Goal: Information Seeking & Learning: Learn about a topic

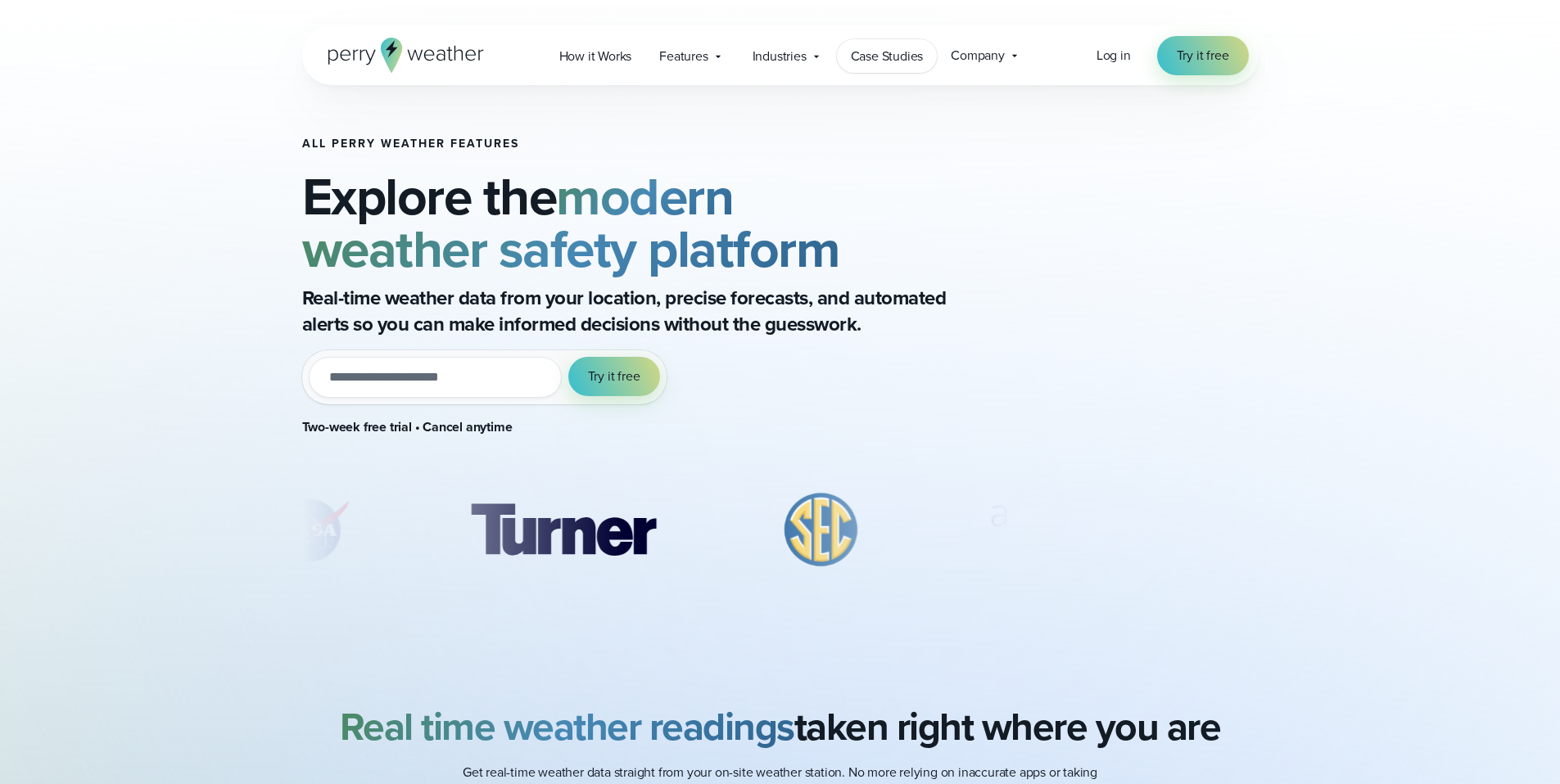
click at [877, 54] on span "Case Studies" at bounding box center [887, 57] width 73 height 20
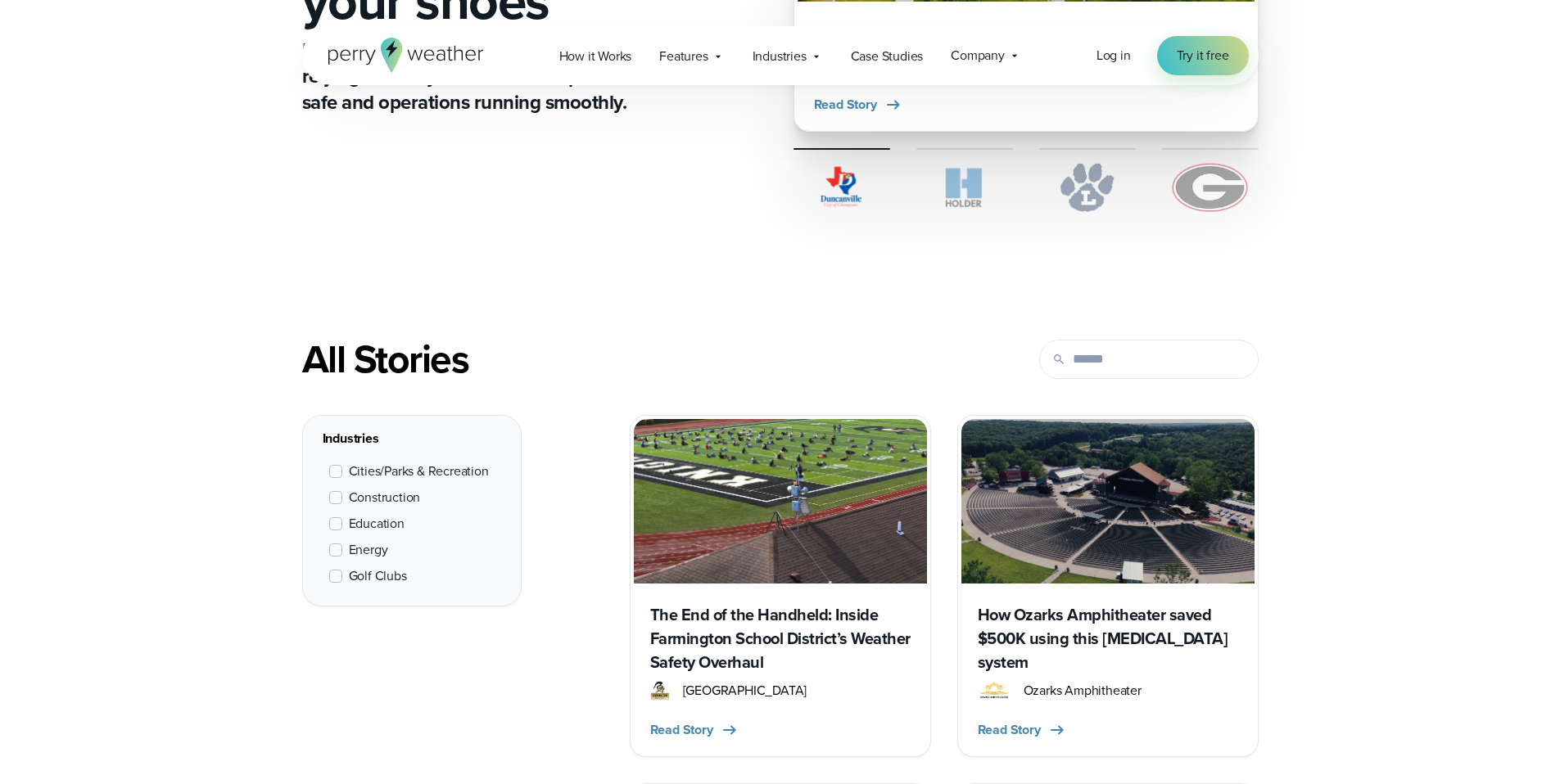
scroll to position [831, 0]
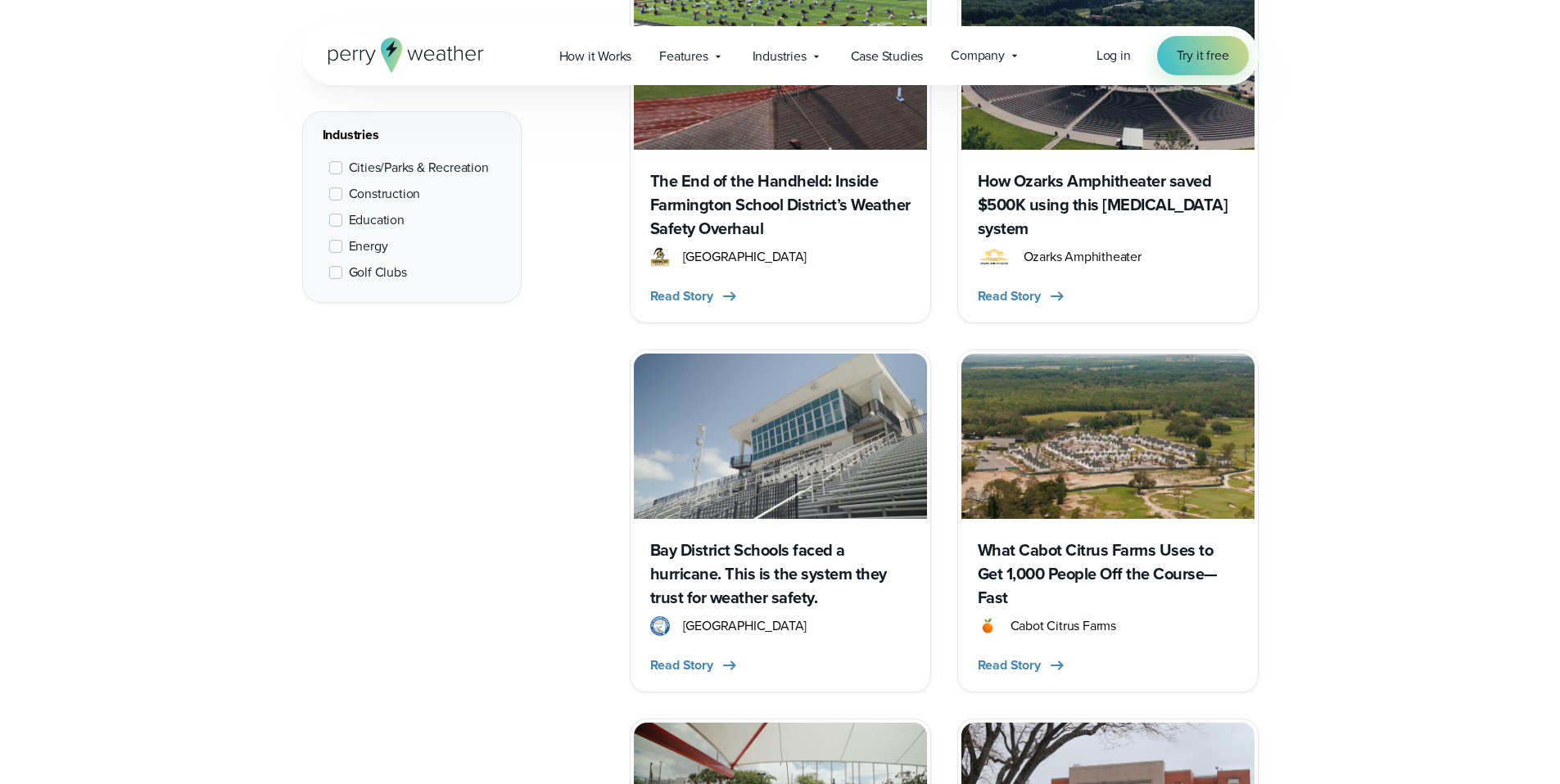
click at [392, 221] on span "Education" at bounding box center [376, 220] width 55 height 20
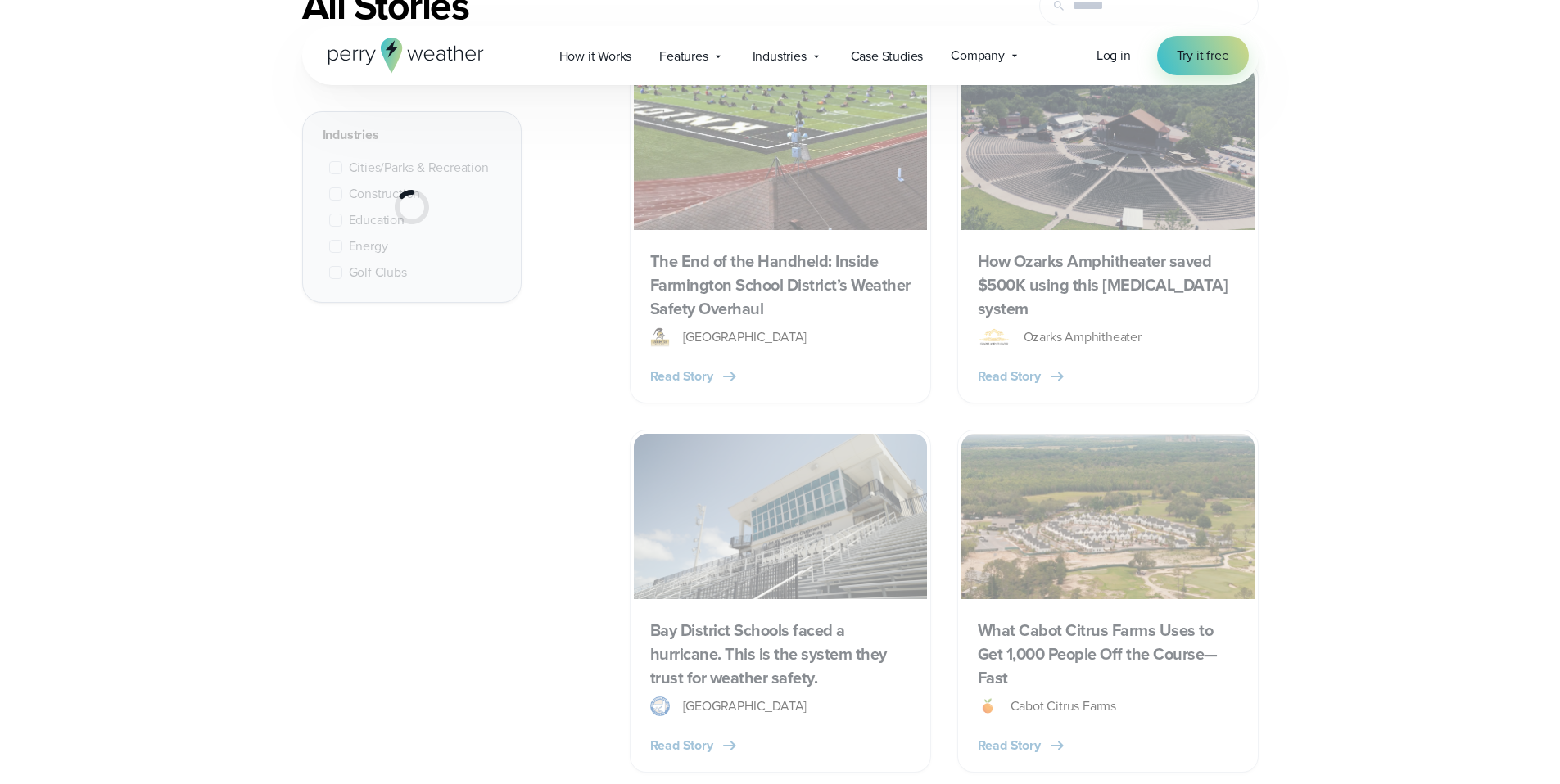
scroll to position [739, 0]
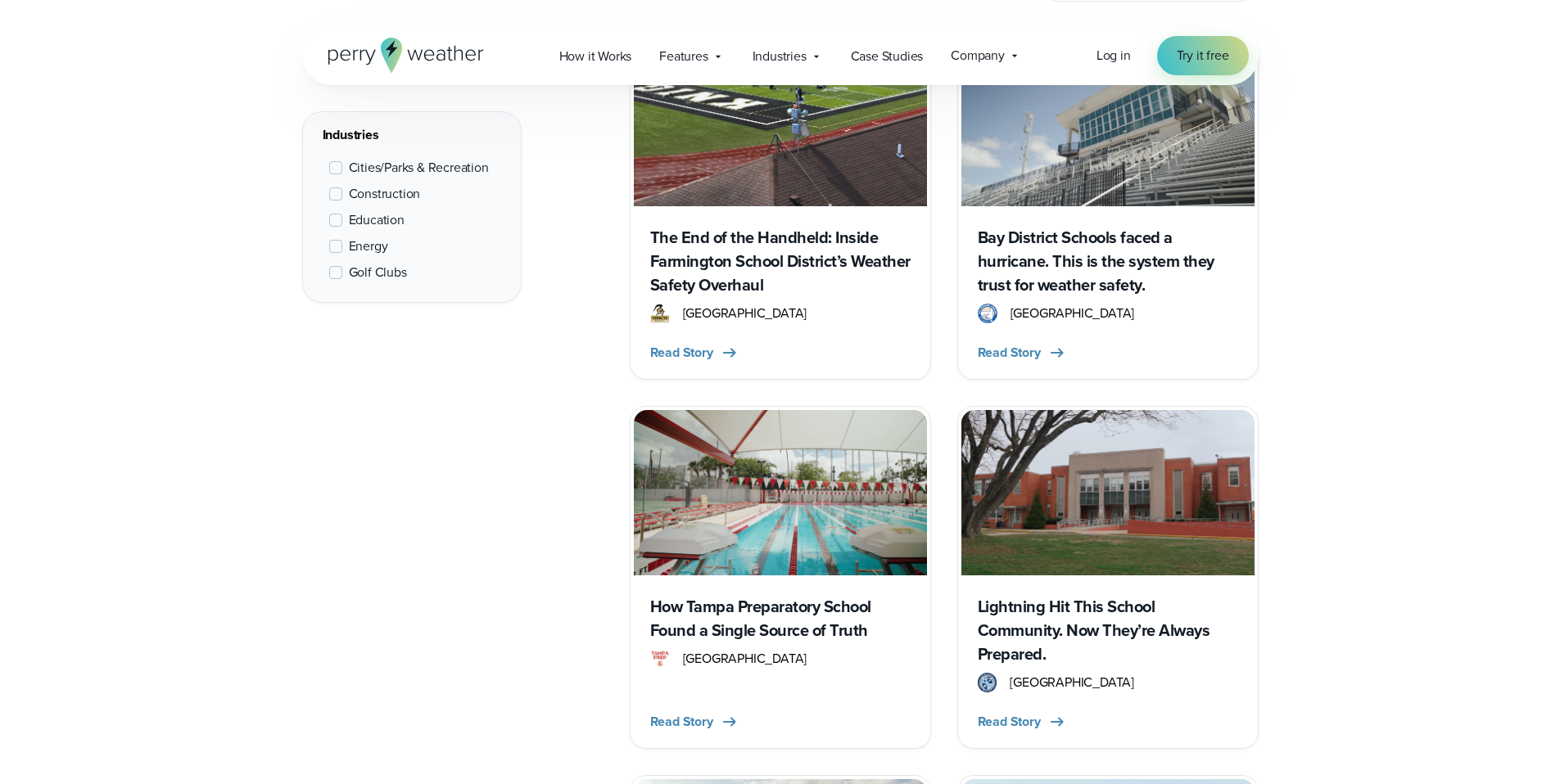
scroll to position [775, 0]
click at [793, 569] on img at bounding box center [780, 491] width 293 height 164
